Goal: Task Accomplishment & Management: Use online tool/utility

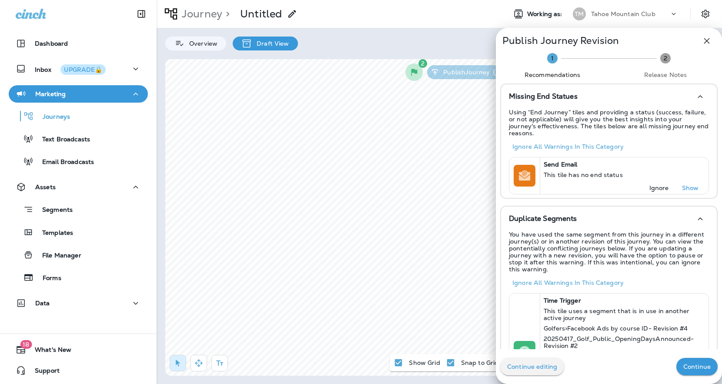
scroll to position [241, 0]
click at [694, 368] on p "Continue" at bounding box center [696, 366] width 27 height 7
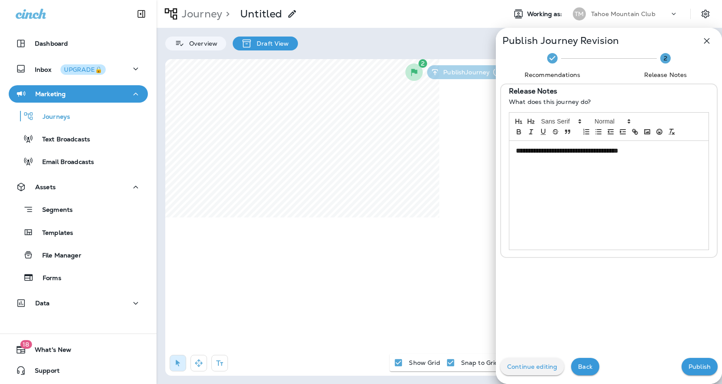
click at [711, 44] on icon "button" at bounding box center [707, 41] width 10 height 10
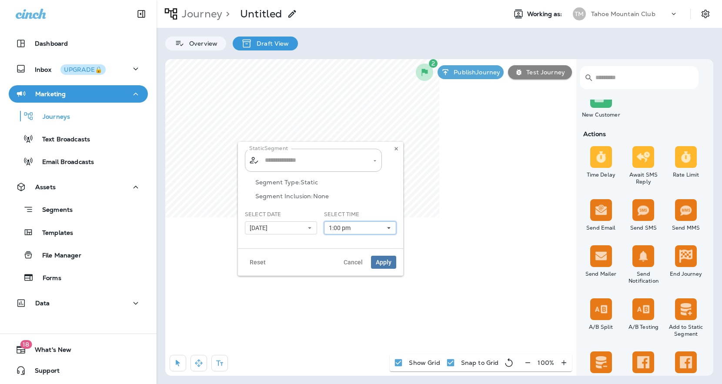
click at [353, 228] on span "1:00 pm" at bounding box center [341, 227] width 25 height 7
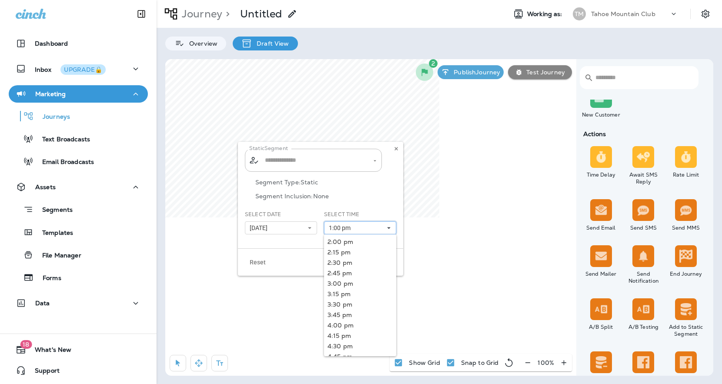
type input "**********"
click at [340, 253] on link "2:15 pm" at bounding box center [360, 252] width 72 height 10
click at [340, 251] on link "2:15 pm" at bounding box center [360, 252] width 72 height 10
click at [345, 252] on link "2:15 pm" at bounding box center [360, 252] width 72 height 10
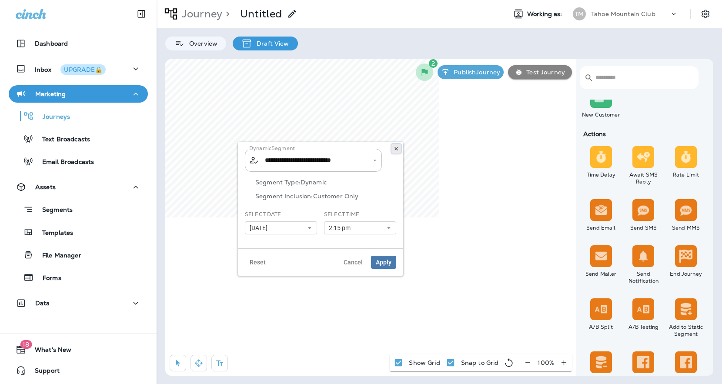
click at [396, 148] on use at bounding box center [396, 148] width 3 height 3
type input "**********"
click at [339, 230] on span "1:00 pm" at bounding box center [341, 227] width 25 height 7
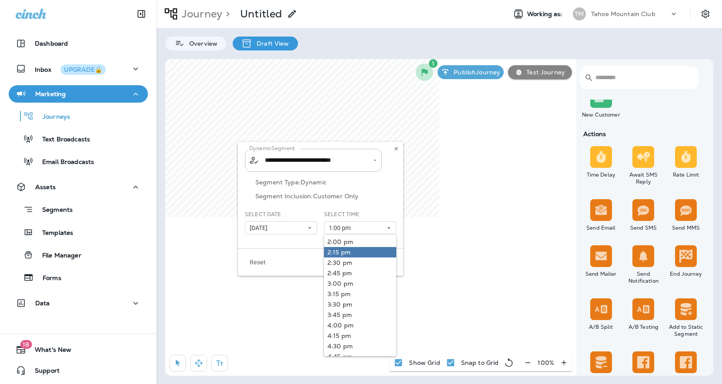
click at [335, 255] on link "2:15 pm" at bounding box center [360, 252] width 72 height 10
click at [288, 246] on div "**********" at bounding box center [320, 195] width 165 height 107
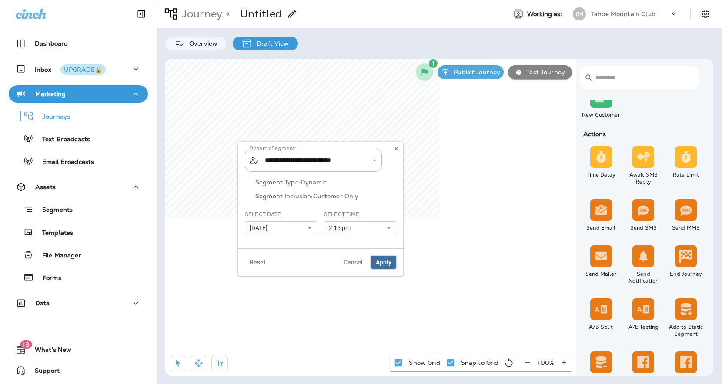
click at [381, 264] on span "Apply" at bounding box center [384, 262] width 16 height 6
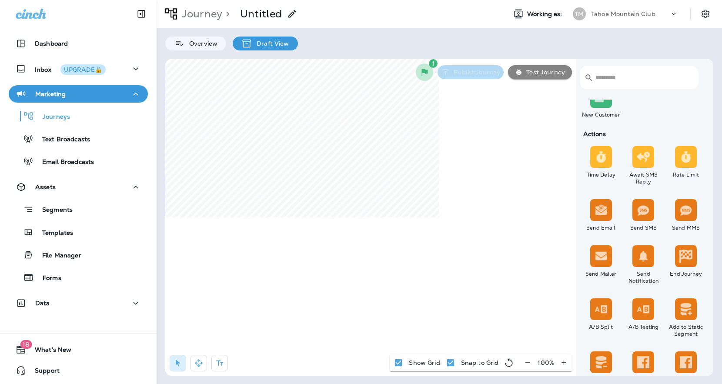
click at [486, 71] on p "Publish Journey" at bounding box center [475, 72] width 50 height 7
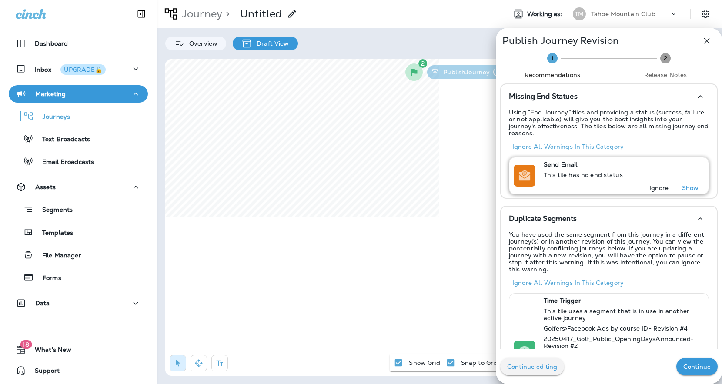
click at [659, 184] on p "Ignore" at bounding box center [659, 187] width 20 height 7
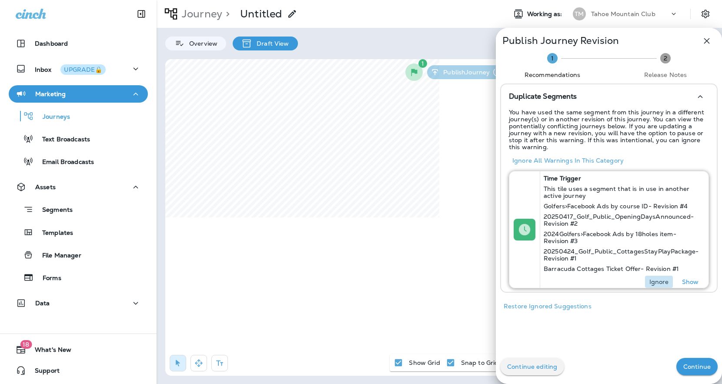
click at [658, 282] on p "Ignore" at bounding box center [659, 281] width 20 height 7
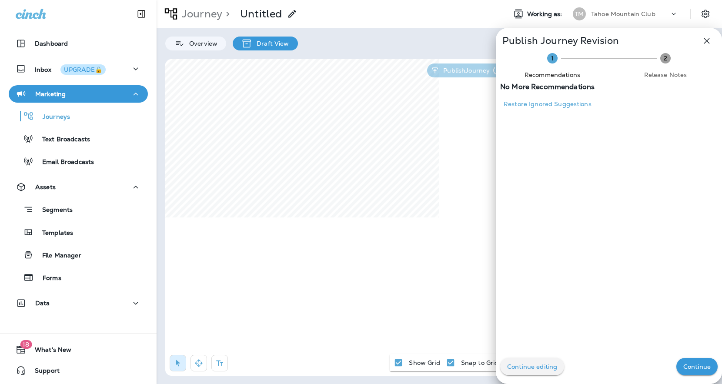
click at [690, 367] on p "Continue" at bounding box center [696, 366] width 27 height 7
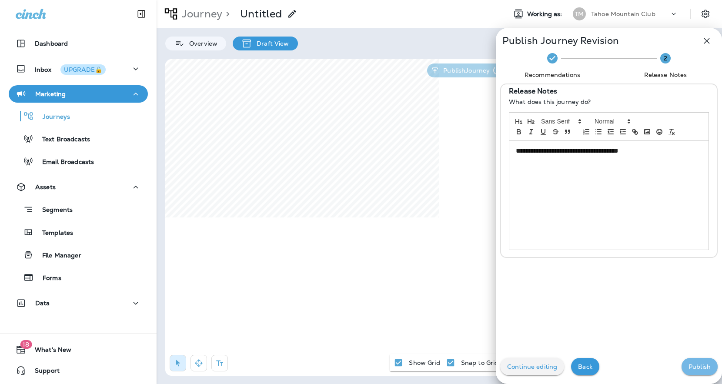
click at [690, 367] on p "Publish" at bounding box center [700, 366] width 22 height 7
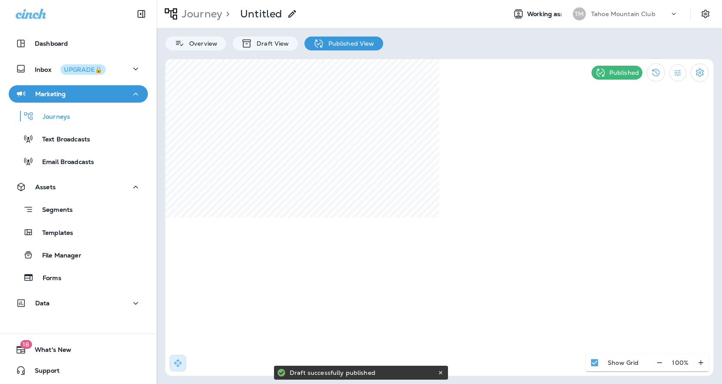
click at [294, 13] on icon at bounding box center [292, 14] width 10 height 10
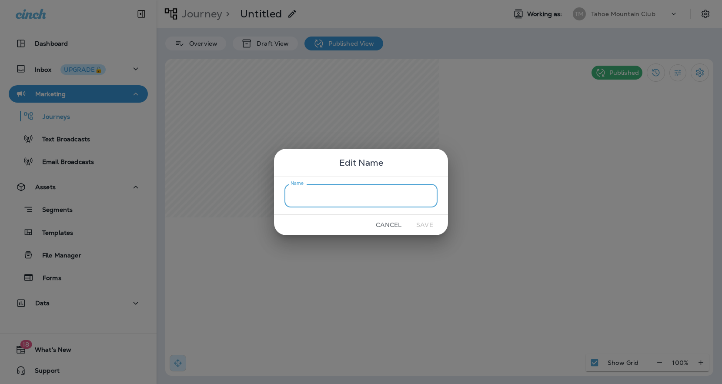
type input "*"
type input "**********"
click at [421, 228] on button "Save" at bounding box center [424, 224] width 33 height 13
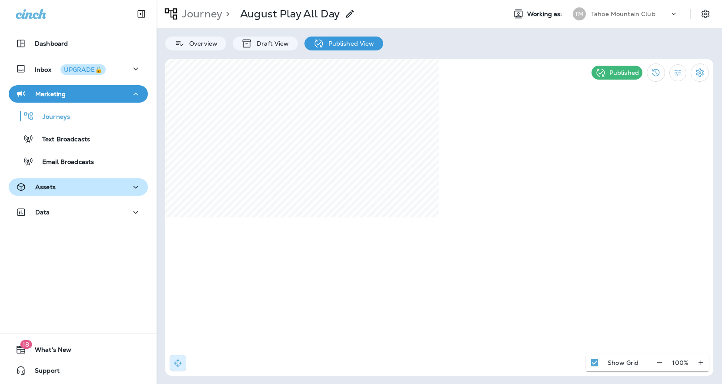
click at [77, 188] on div "Assets" at bounding box center [78, 187] width 125 height 11
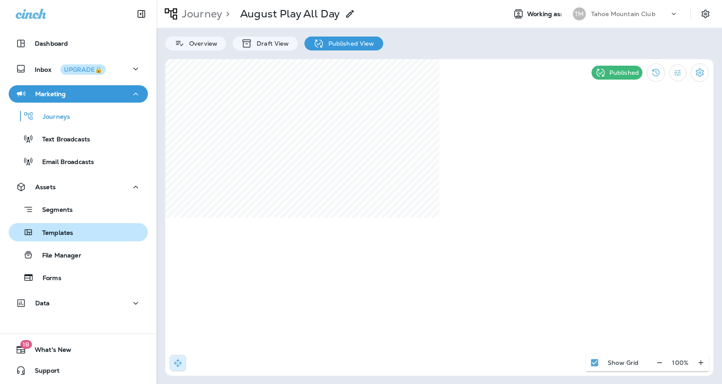
click at [54, 231] on p "Templates" at bounding box center [53, 233] width 40 height 8
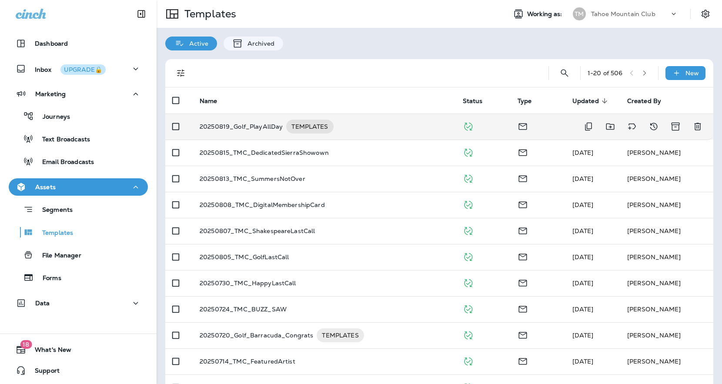
click at [238, 121] on p "20250819_Golf_PlayAllDay" at bounding box center [241, 127] width 83 height 14
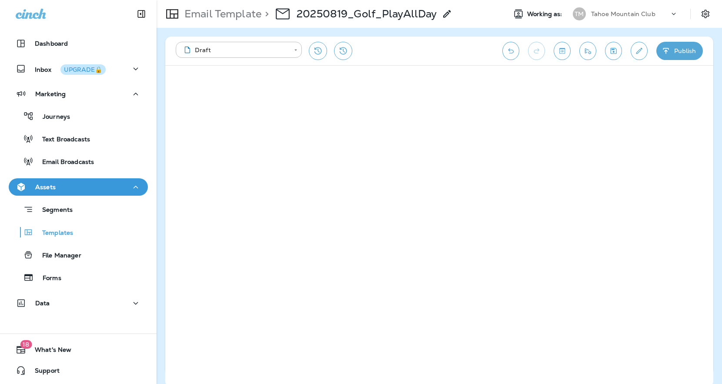
click at [34, 13] on icon at bounding box center [31, 14] width 30 height 10
click at [674, 54] on button "Publish" at bounding box center [679, 51] width 47 height 18
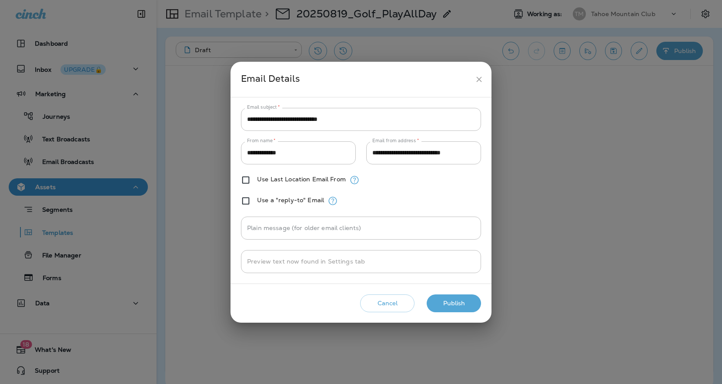
click at [450, 302] on button "Publish" at bounding box center [454, 303] width 54 height 18
